Goal: Transaction & Acquisition: Purchase product/service

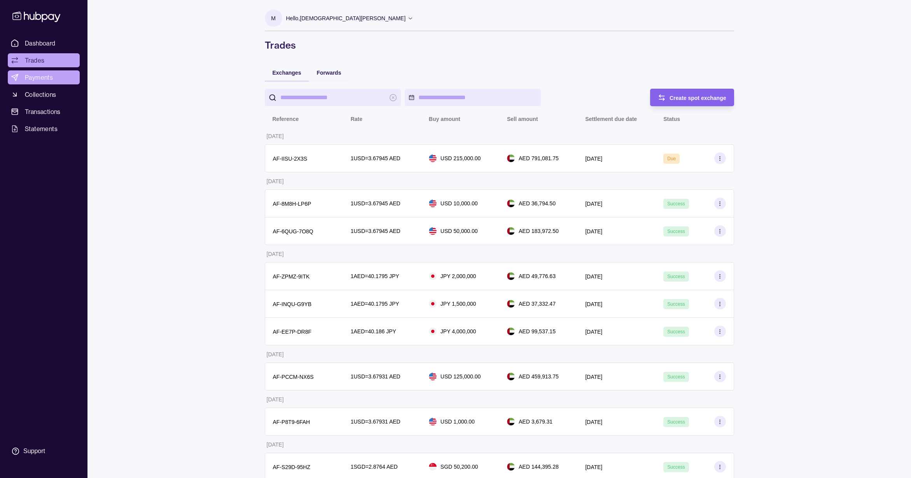
click at [23, 83] on link "Payments" at bounding box center [44, 77] width 72 height 14
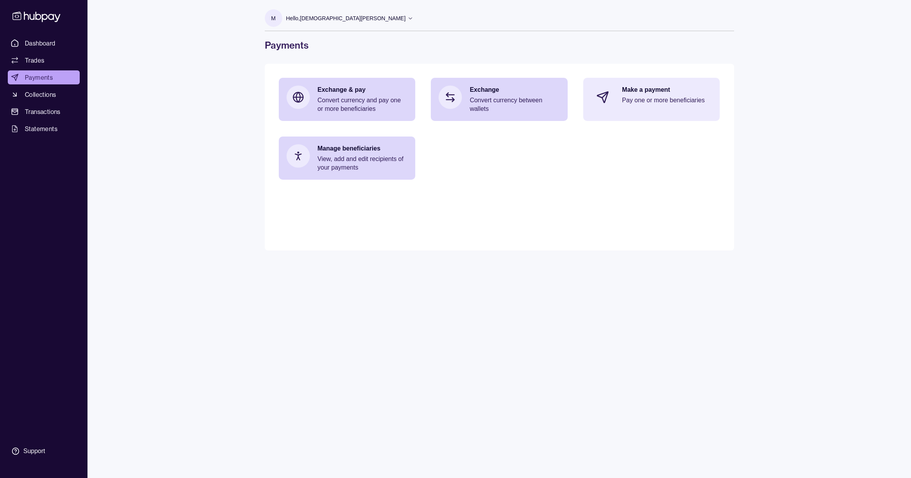
click at [646, 102] on p "Pay one or more beneficiaries" at bounding box center [667, 100] width 90 height 9
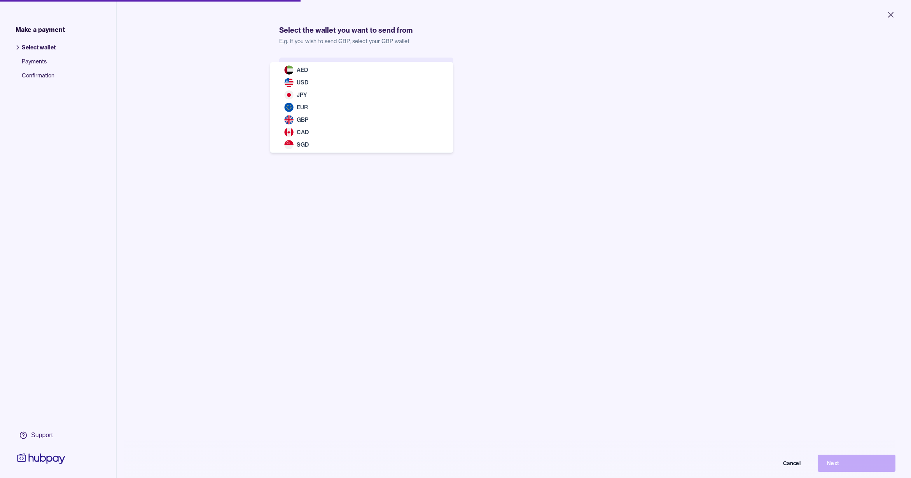
click at [369, 81] on body "Close Make a payment Select wallet Payments Confirmation Support Select the wal…" at bounding box center [455, 239] width 911 height 478
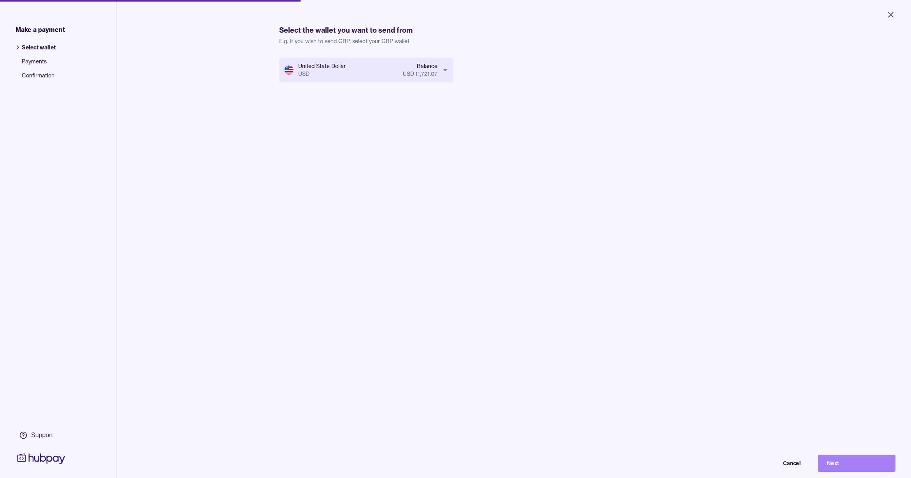
click at [849, 469] on button "Next" at bounding box center [857, 463] width 78 height 17
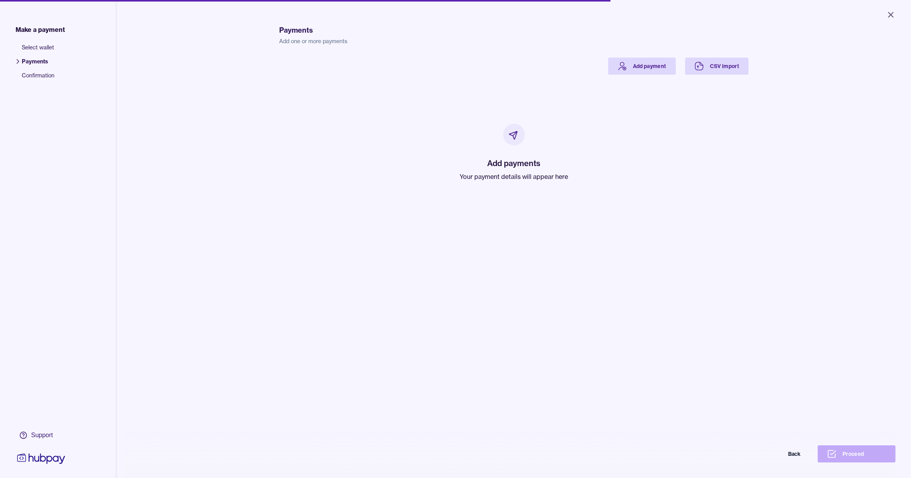
click at [638, 75] on div "Add payments Your payment details will appear here" at bounding box center [514, 153] width 451 height 156
click at [639, 68] on link "Add payment" at bounding box center [642, 66] width 68 height 17
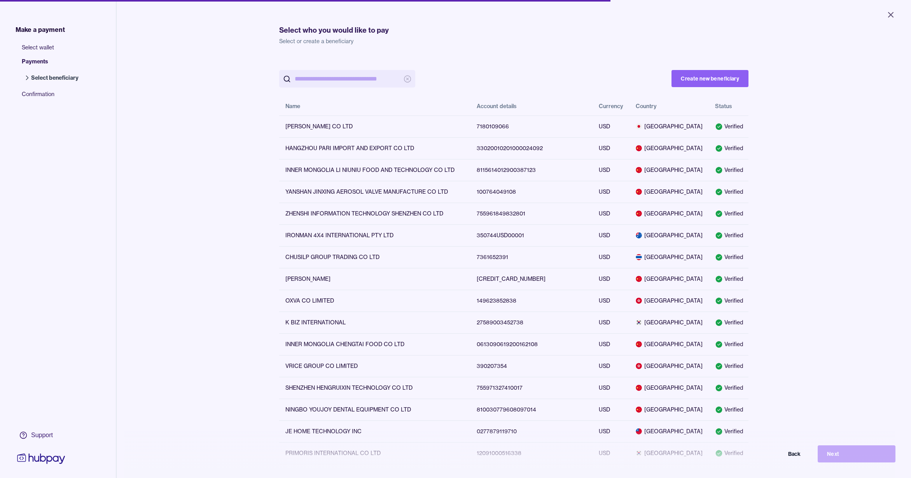
click at [337, 72] on input "search" at bounding box center [347, 79] width 105 height 18
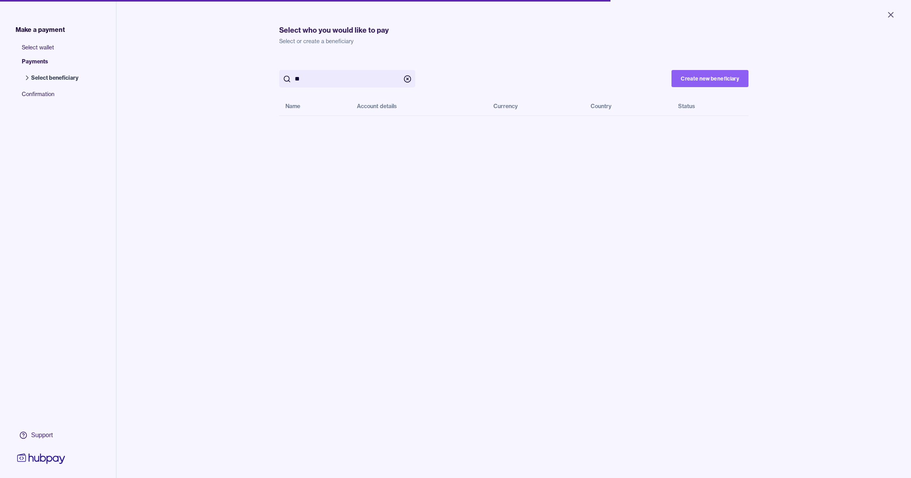
type input "*"
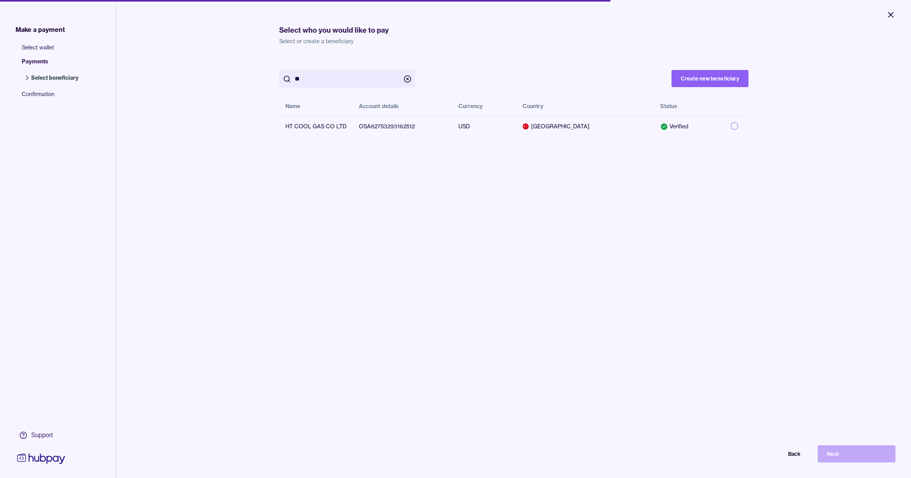
type input "**"
click at [893, 14] on icon "Close" at bounding box center [890, 14] width 9 height 9
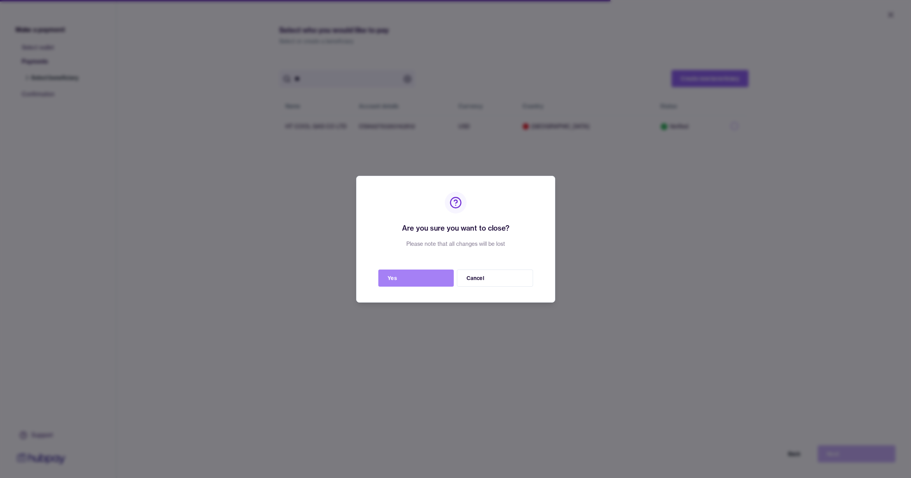
click at [399, 278] on button "Yes" at bounding box center [415, 278] width 75 height 17
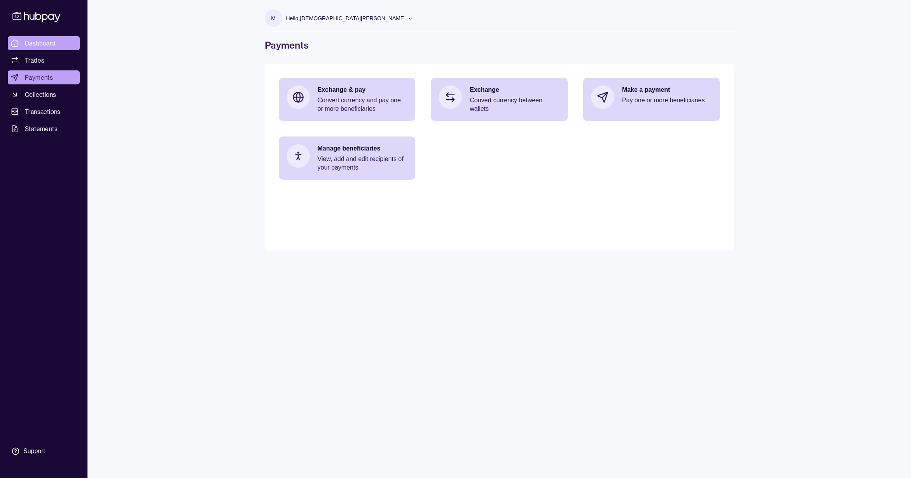
click at [35, 43] on span "Dashboard" at bounding box center [40, 43] width 31 height 9
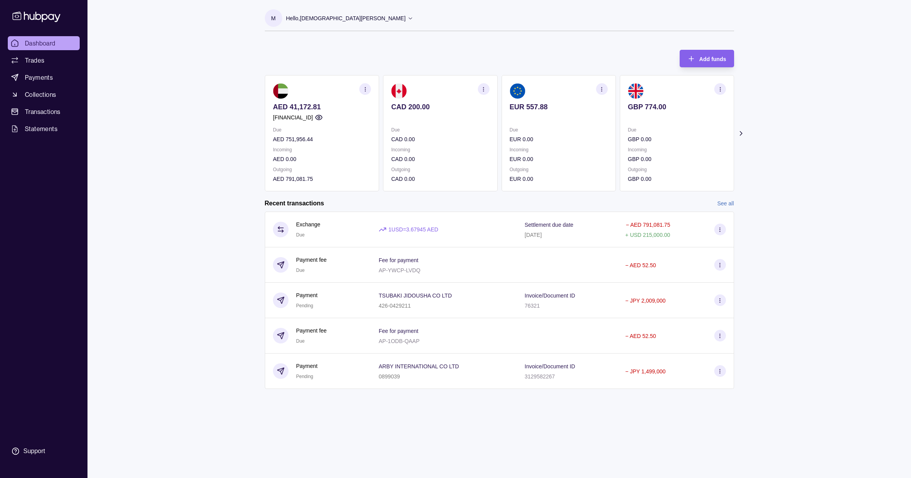
click at [724, 203] on link "See all" at bounding box center [726, 203] width 17 height 9
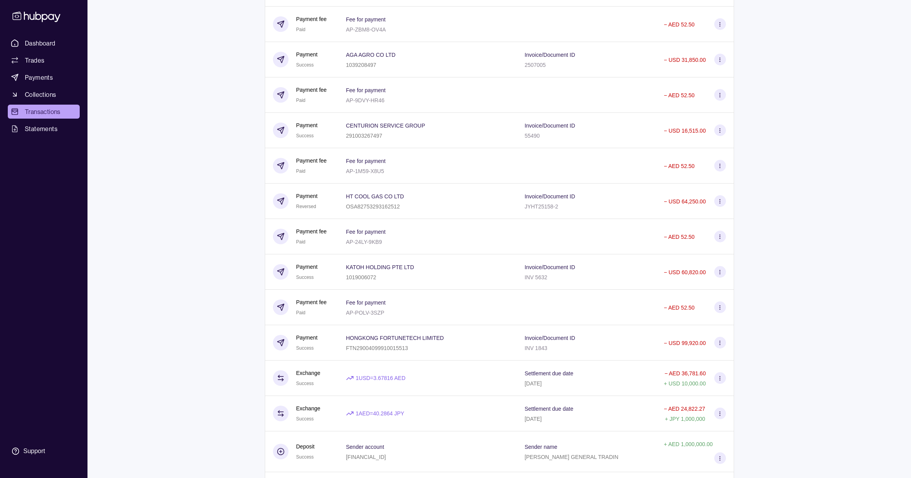
scroll to position [12939, 0]
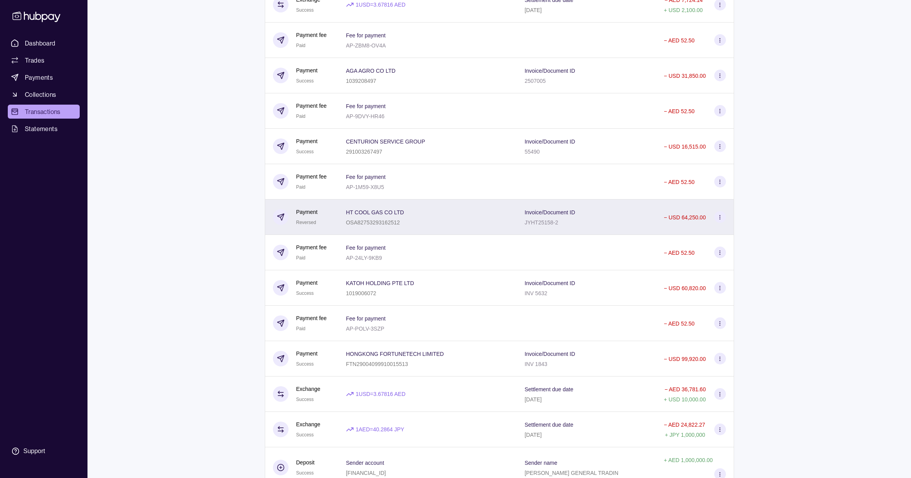
click at [575, 210] on div "Invoice/Document ID JYHT25158-2" at bounding box center [587, 216] width 124 height 19
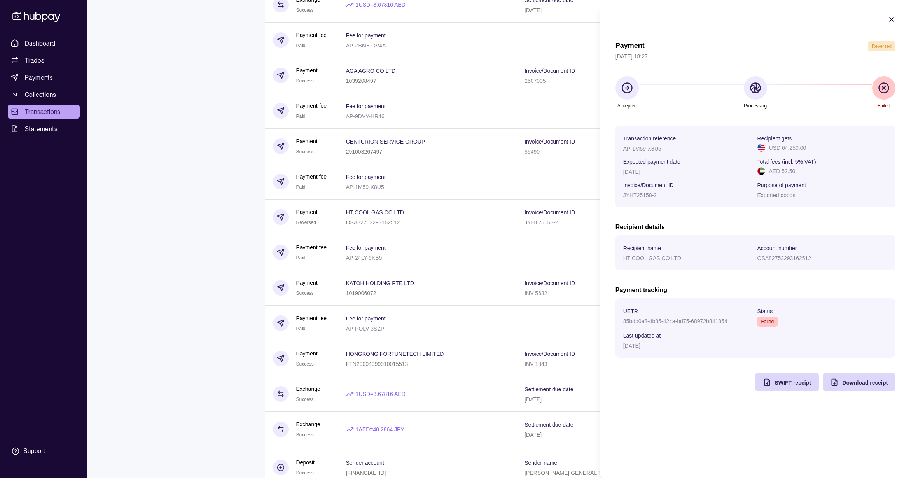
click at [890, 19] on icon "button" at bounding box center [892, 20] width 8 height 8
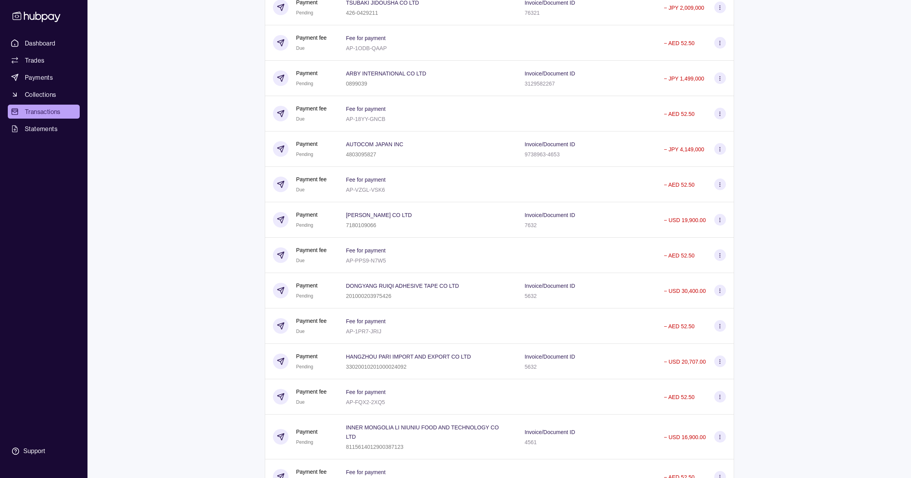
scroll to position [0, 0]
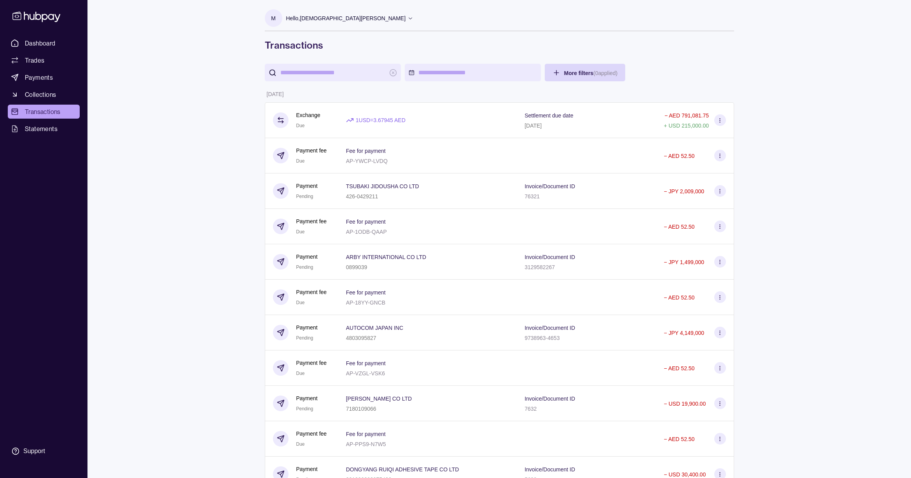
click at [398, 15] on p "Hello, [PERSON_NAME]" at bounding box center [346, 18] width 120 height 9
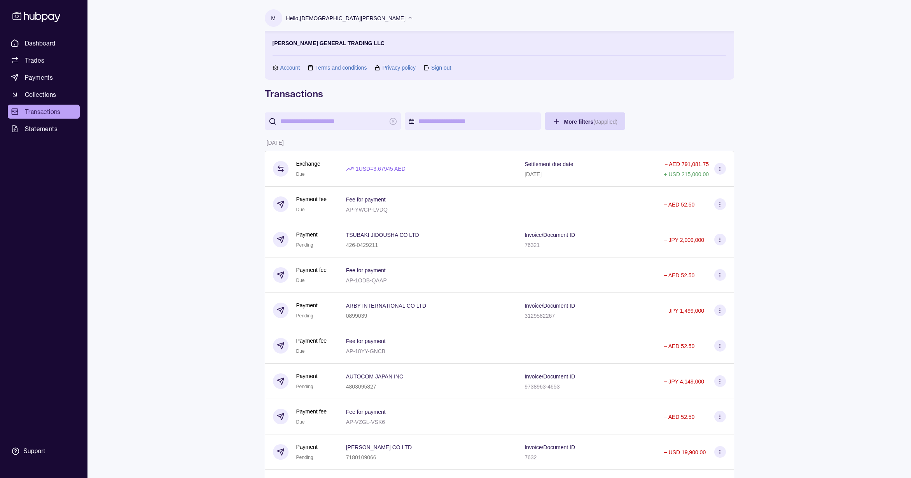
click at [429, 70] on icon at bounding box center [427, 68] width 6 height 6
click at [435, 67] on link "Sign out" at bounding box center [441, 67] width 20 height 9
